Goal: Information Seeking & Learning: Learn about a topic

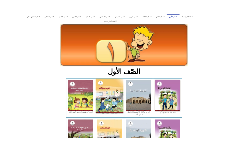
scroll to position [26, 0]
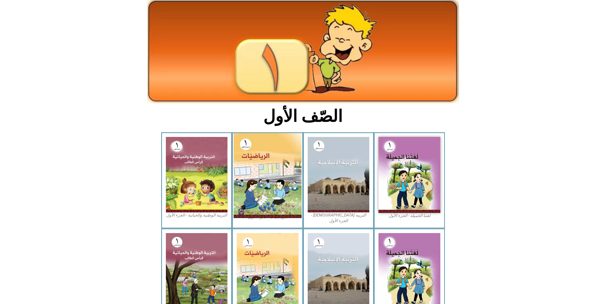
click at [246, 138] on img at bounding box center [267, 175] width 68 height 85
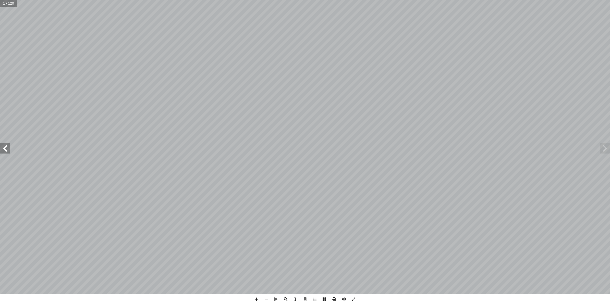
click at [8, 151] on span at bounding box center [5, 149] width 10 height 10
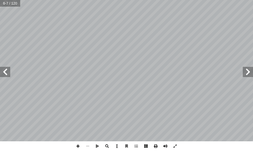
click at [5, 75] on span at bounding box center [5, 72] width 10 height 10
click at [0, 34] on html "الصفحة الرئيسية الصف الأول الصف الثاني الصف الثالث الصف الرابع الصف الخامس الصف…" at bounding box center [126, 17] width 253 height 34
drag, startPoint x: 0, startPoint y: 68, endPoint x: -1, endPoint y: 60, distance: 8.5
click at [0, 34] on html "الصفحة الرئيسية الصف الأول الصف الثاني الصف الثالث الصف الرابع الصف الخامس الصف…" at bounding box center [126, 17] width 253 height 34
